Goal: Communication & Community: Ask a question

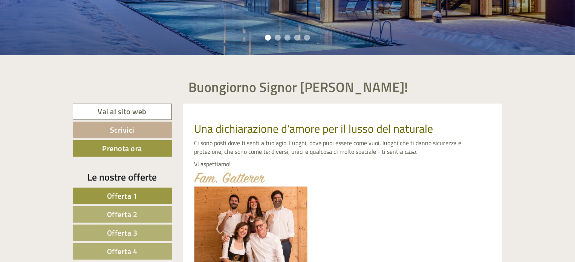
scroll to position [264, 0]
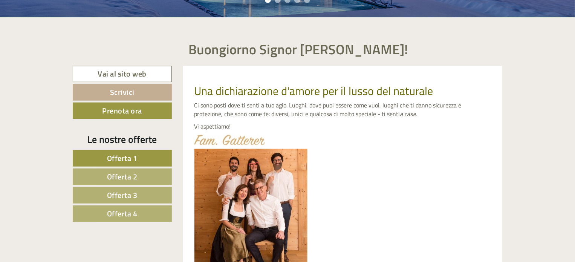
click at [129, 160] on span "Offerta 1" at bounding box center [122, 158] width 31 height 12
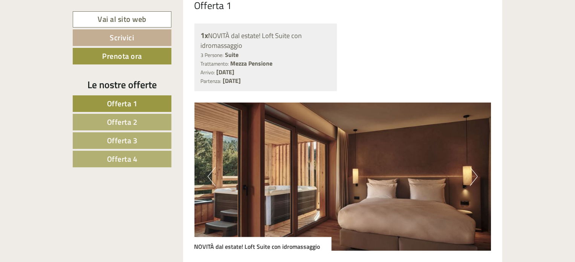
scroll to position [613, 0]
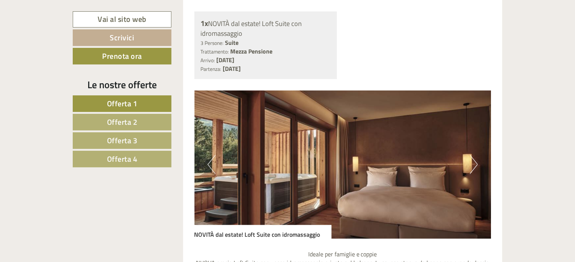
click at [472, 164] on button "Next" at bounding box center [474, 164] width 8 height 19
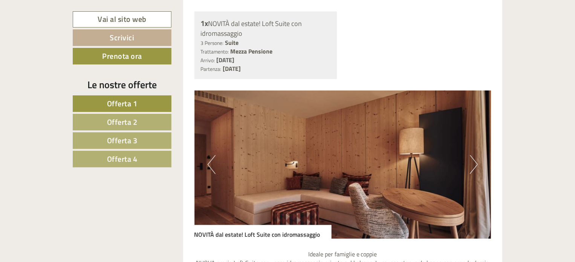
click at [472, 164] on button "Next" at bounding box center [474, 164] width 8 height 19
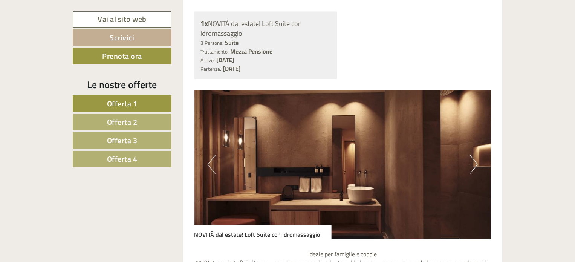
click at [472, 164] on button "Next" at bounding box center [474, 164] width 8 height 19
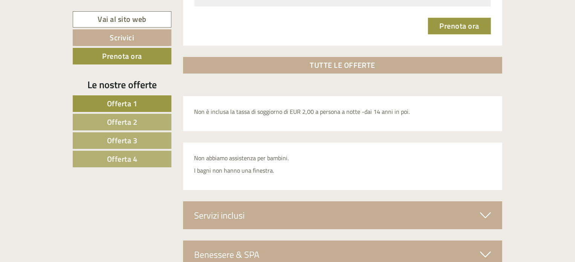
scroll to position [1366, 0]
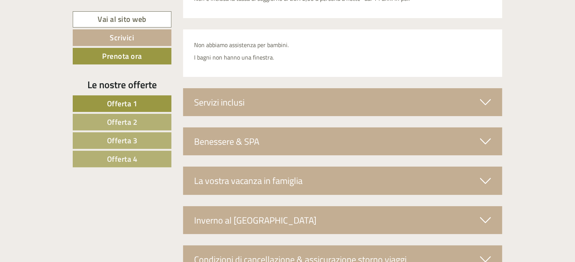
click at [327, 97] on div "Servizi inclusi" at bounding box center [343, 102] width 320 height 28
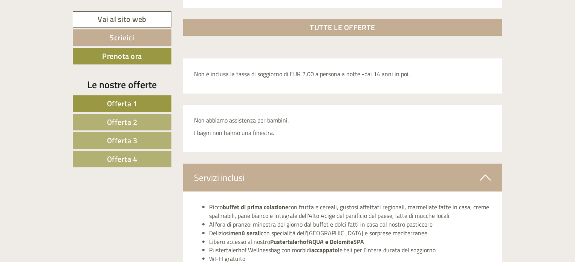
click at [118, 123] on span "Offerta 2" at bounding box center [122, 122] width 31 height 12
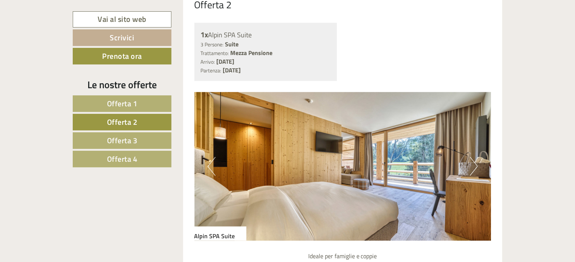
scroll to position [613, 0]
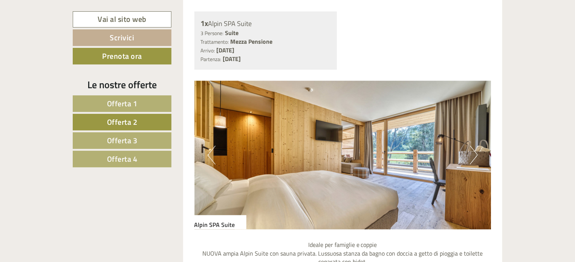
click at [473, 152] on button "Next" at bounding box center [474, 155] width 8 height 19
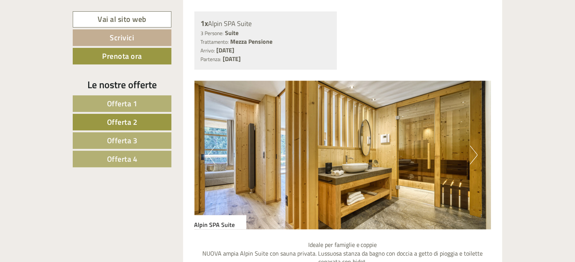
click at [472, 152] on button "Next" at bounding box center [474, 155] width 8 height 19
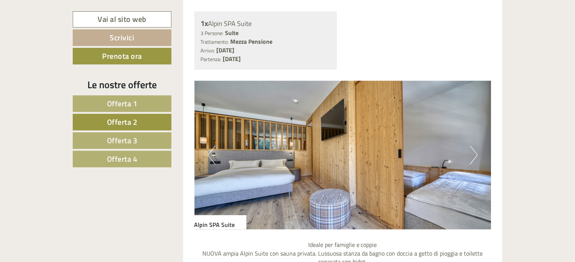
click at [472, 152] on button "Next" at bounding box center [474, 155] width 8 height 19
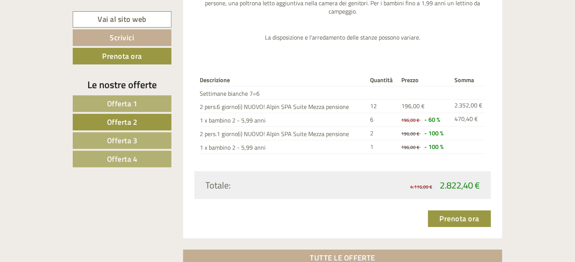
scroll to position [1027, 0]
click at [128, 139] on span "Offerta 3" at bounding box center [122, 141] width 31 height 12
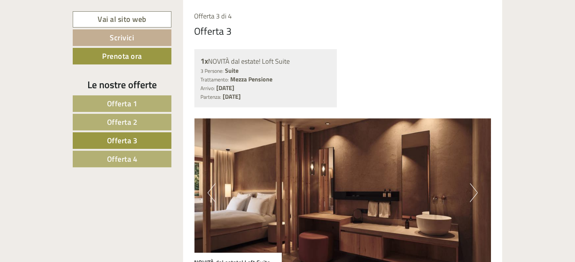
click at [130, 99] on span "Offerta 1" at bounding box center [122, 104] width 31 height 12
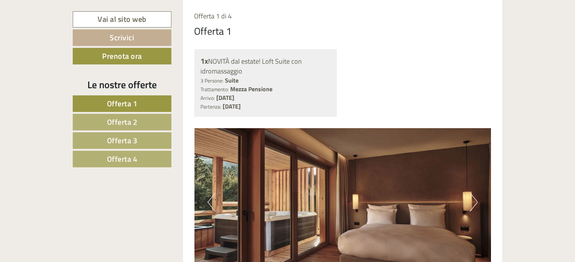
click at [136, 140] on span "Offerta 3" at bounding box center [122, 141] width 31 height 12
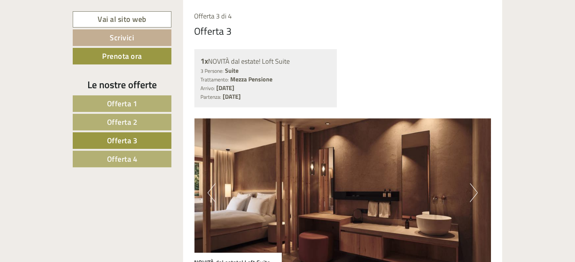
scroll to position [613, 0]
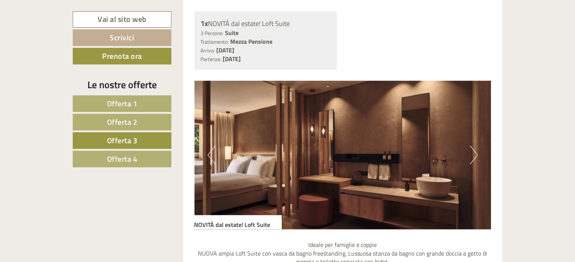
click at [469, 157] on img at bounding box center [342, 155] width 297 height 148
click at [473, 158] on button "Next" at bounding box center [474, 155] width 8 height 19
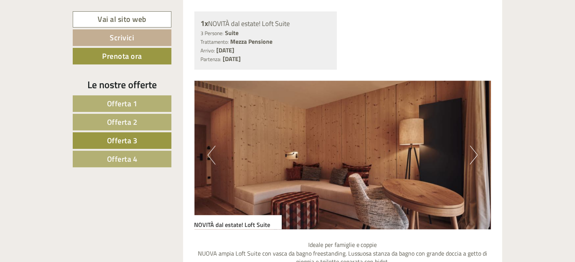
click at [473, 158] on button "Next" at bounding box center [474, 155] width 8 height 19
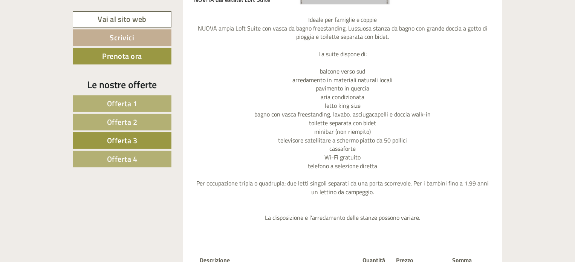
scroll to position [839, 0]
click at [134, 159] on span "Offerta 4" at bounding box center [122, 159] width 31 height 12
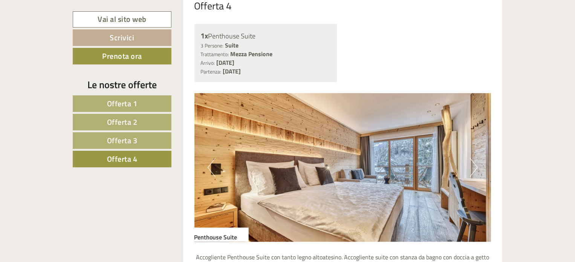
scroll to position [613, 0]
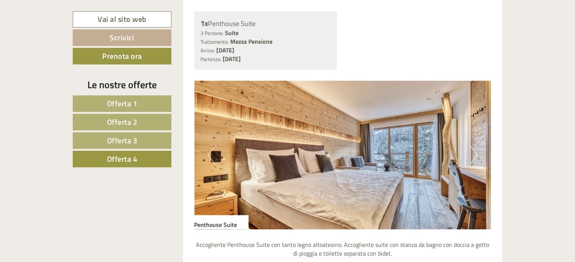
click at [477, 155] on button "Next" at bounding box center [474, 155] width 8 height 19
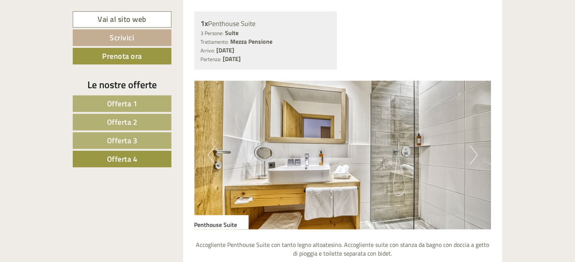
click at [477, 155] on button "Next" at bounding box center [474, 155] width 8 height 19
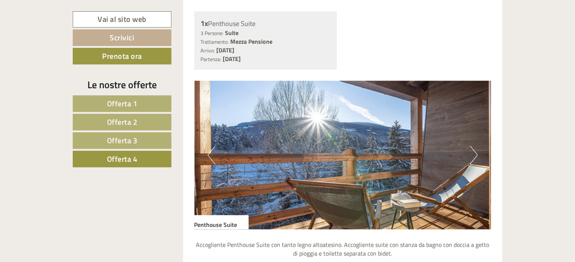
click at [476, 155] on button "Next" at bounding box center [474, 155] width 8 height 19
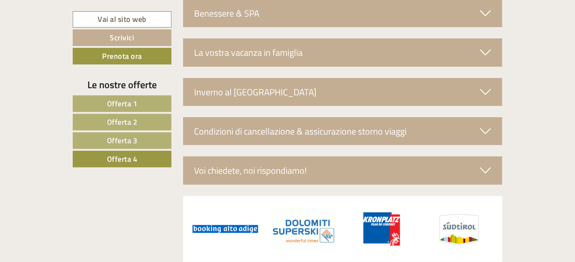
scroll to position [1517, 0]
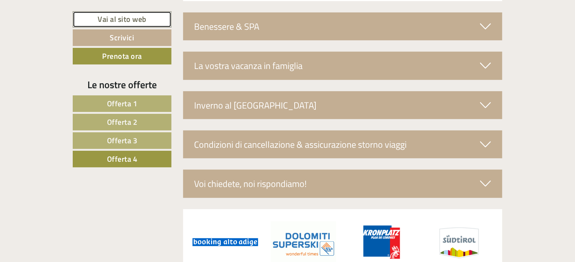
click at [132, 18] on link "Vai al sito web" at bounding box center [122, 19] width 99 height 16
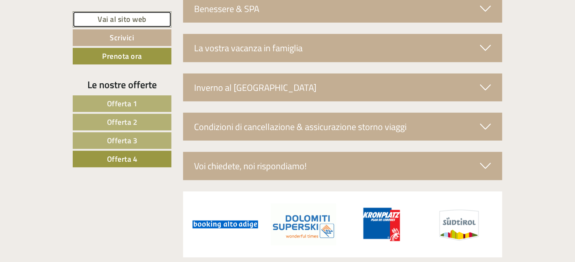
scroll to position [1555, 0]
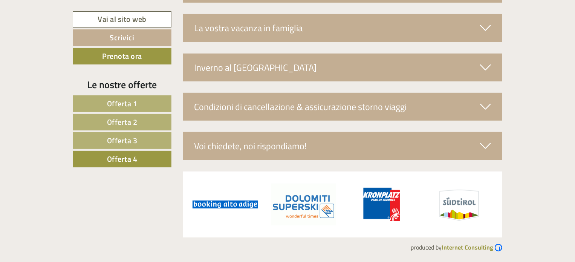
click at [295, 144] on div "Voi chiedete, noi rispondiamo!" at bounding box center [343, 146] width 320 height 28
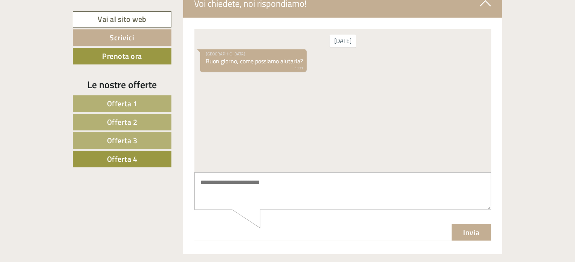
scroll to position [1705, 0]
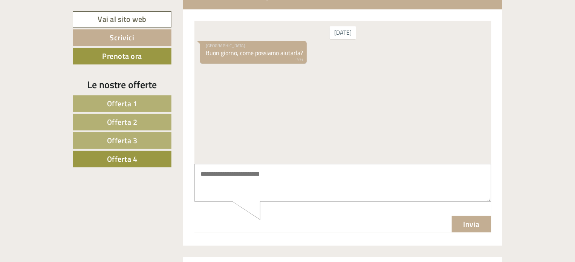
click at [227, 172] on textarea at bounding box center [342, 183] width 297 height 38
type textarea "*"
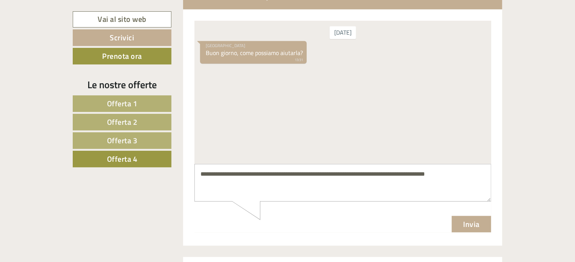
drag, startPoint x: 261, startPoint y: 174, endPoint x: 259, endPoint y: 186, distance: 12.2
click at [259, 187] on textarea "**********" at bounding box center [342, 183] width 297 height 38
type textarea "**********"
drag, startPoint x: 464, startPoint y: 229, endPoint x: 647, endPoint y: 255, distance: 184.2
click at [464, 229] on button "Invia" at bounding box center [471, 224] width 40 height 17
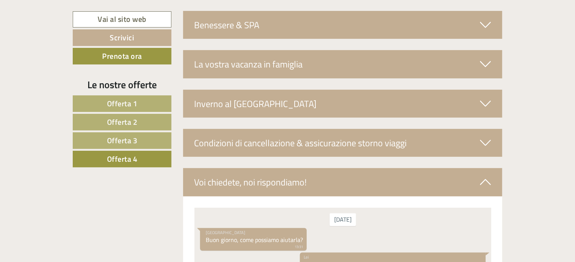
scroll to position [1479, 0]
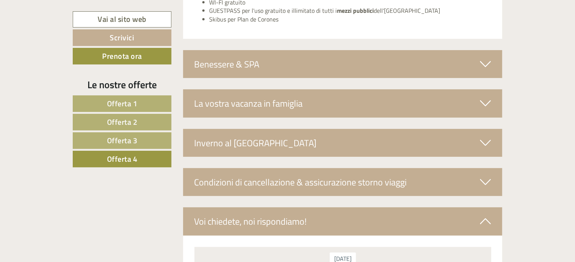
click at [480, 101] on icon at bounding box center [485, 103] width 11 height 13
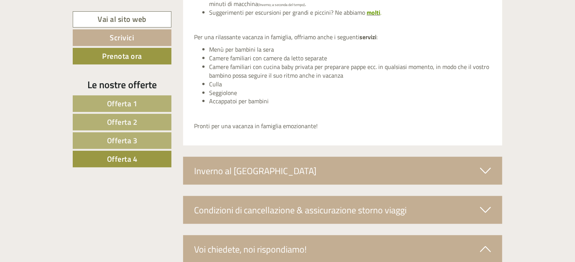
scroll to position [1668, 0]
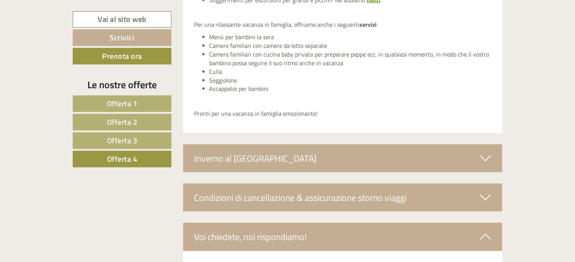
click at [485, 158] on icon at bounding box center [485, 158] width 11 height 13
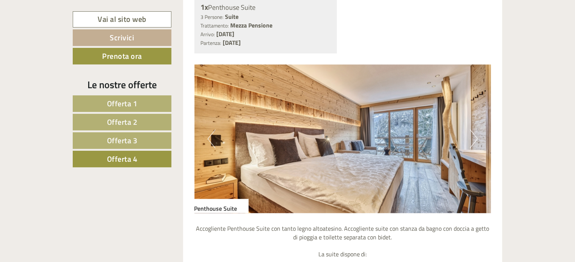
scroll to position [612, 0]
